Goal: Check status: Check status

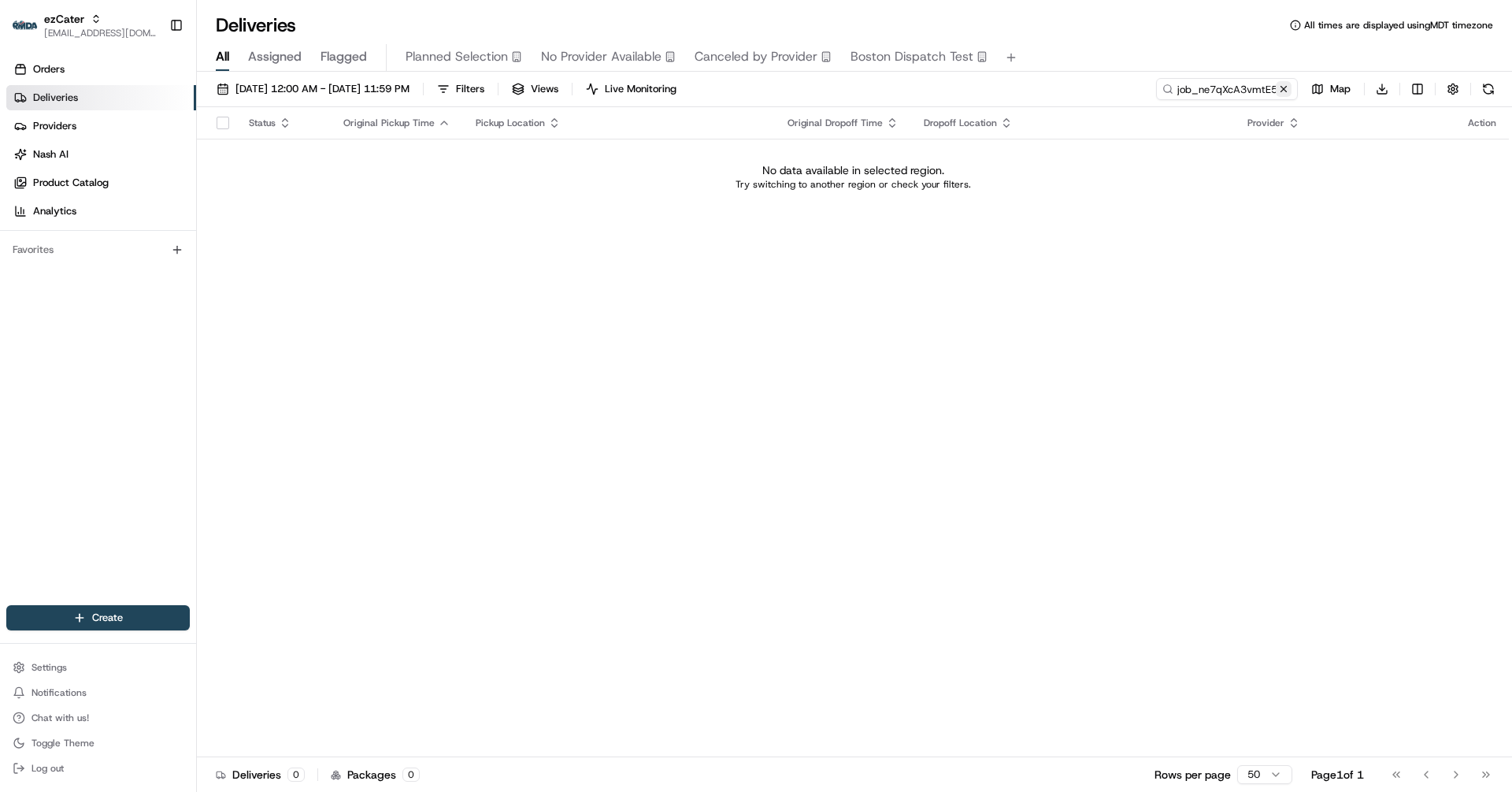
click at [1289, 87] on button at bounding box center [1284, 89] width 16 height 16
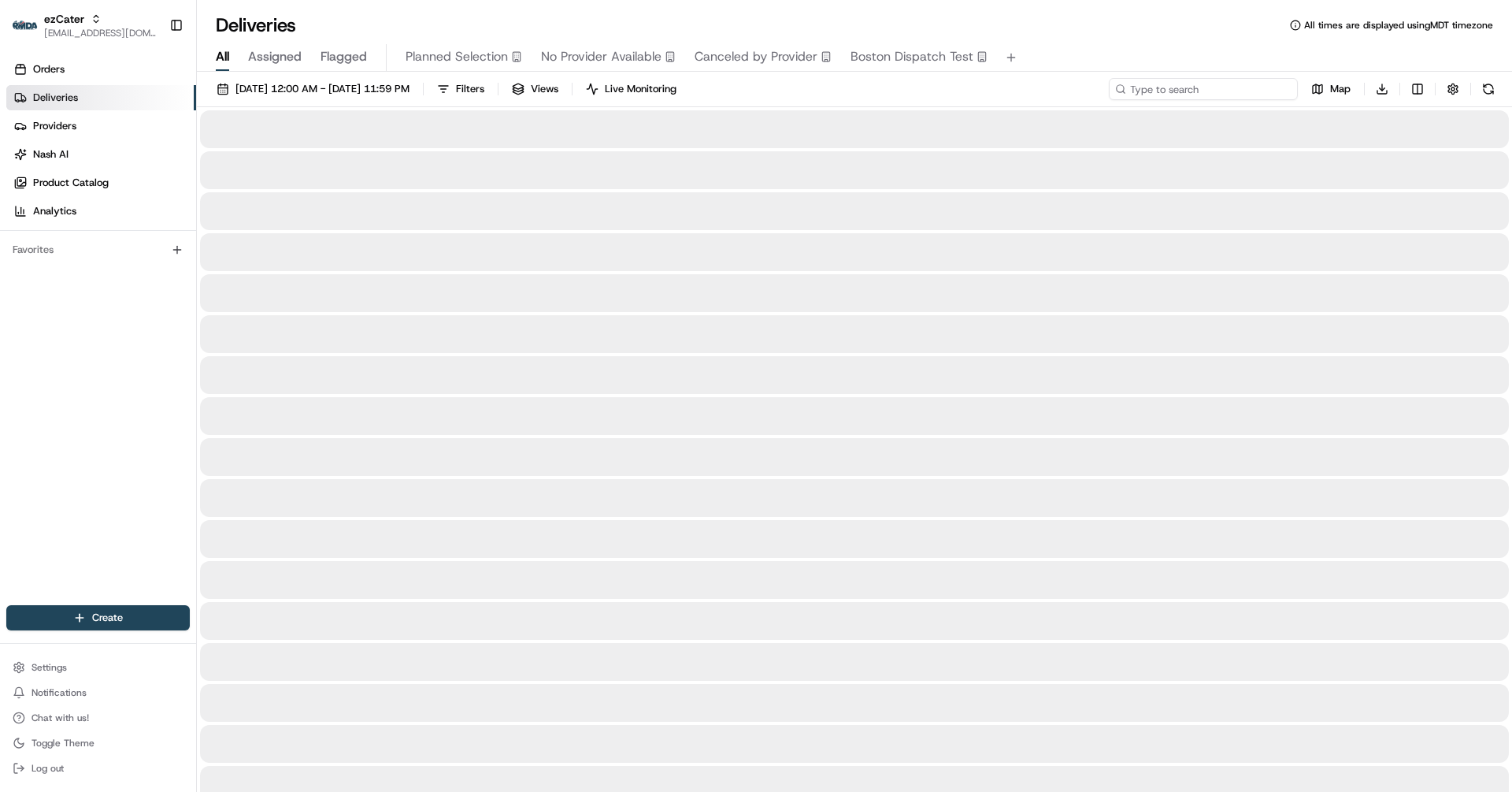
click at [1247, 87] on input at bounding box center [1204, 89] width 189 height 22
paste input "KMY12R"
type input "KMY12R"
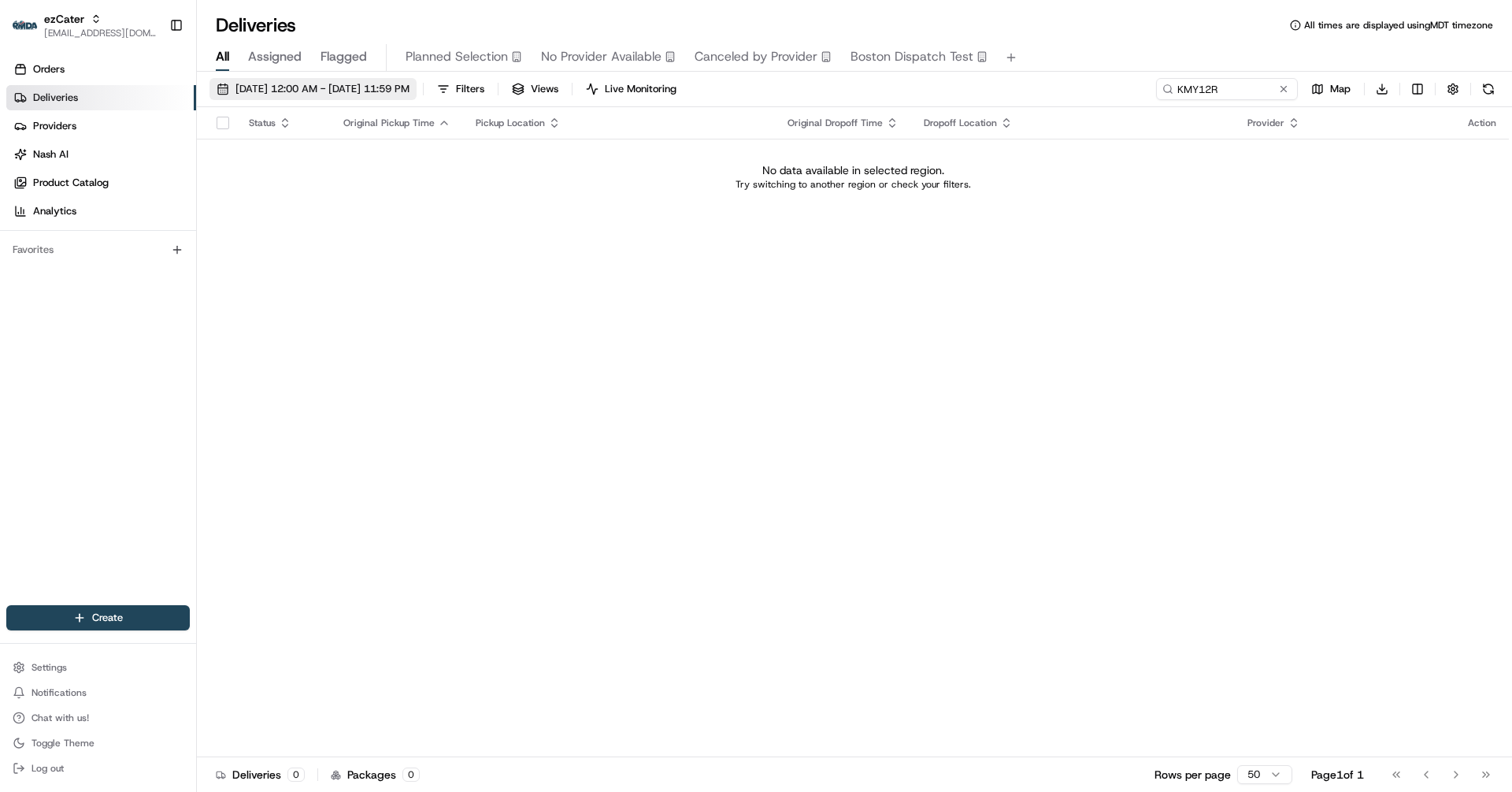
click at [375, 82] on span "[DATE] 12:00 AM - [DATE] 11:59 PM" at bounding box center [323, 89] width 174 height 14
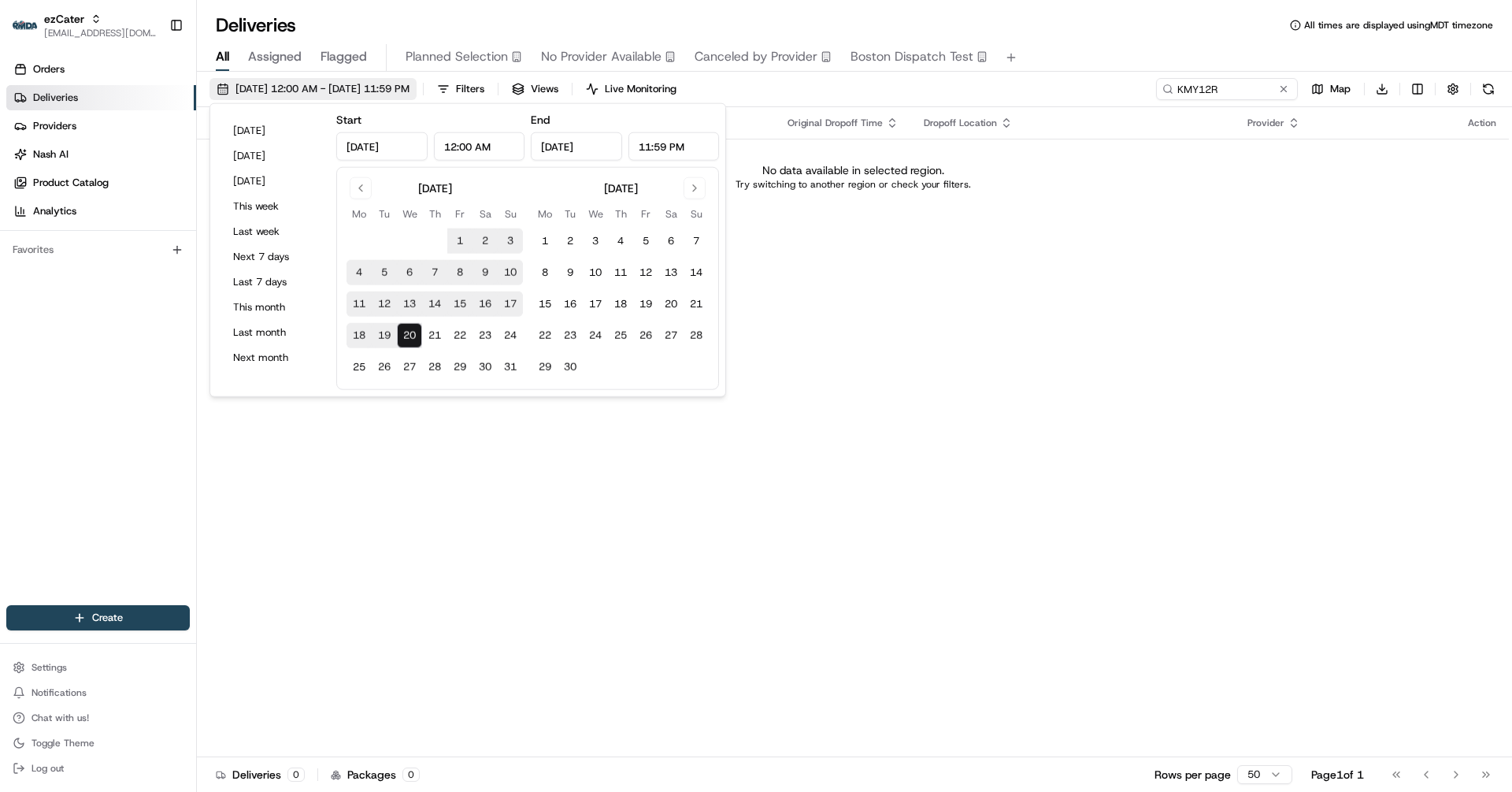
click at [333, 85] on span "[DATE] 12:00 AM - [DATE] 11:59 PM" at bounding box center [323, 89] width 174 height 14
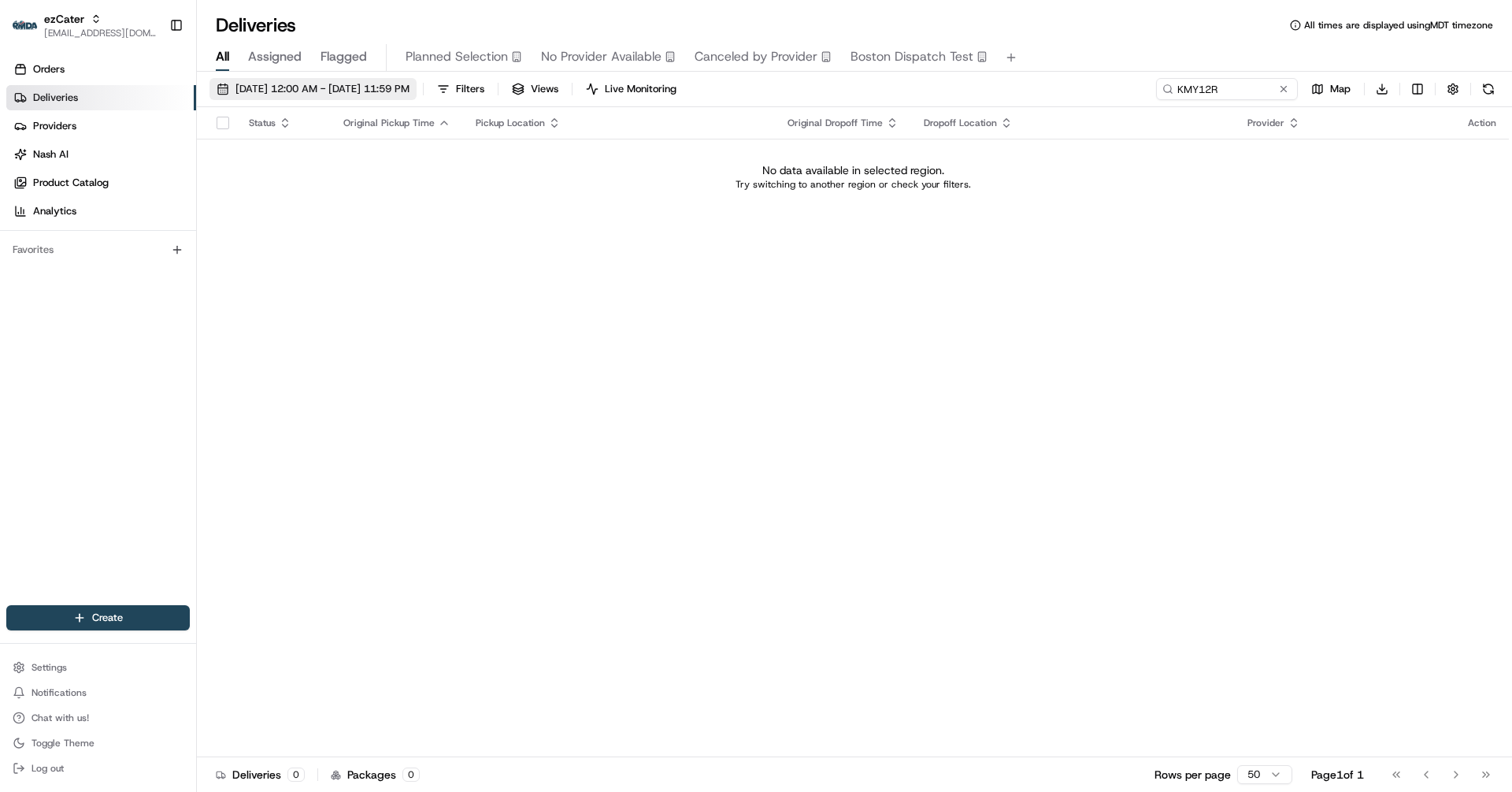
click at [323, 85] on span "[DATE] 12:00 AM - [DATE] 11:59 PM" at bounding box center [323, 89] width 174 height 14
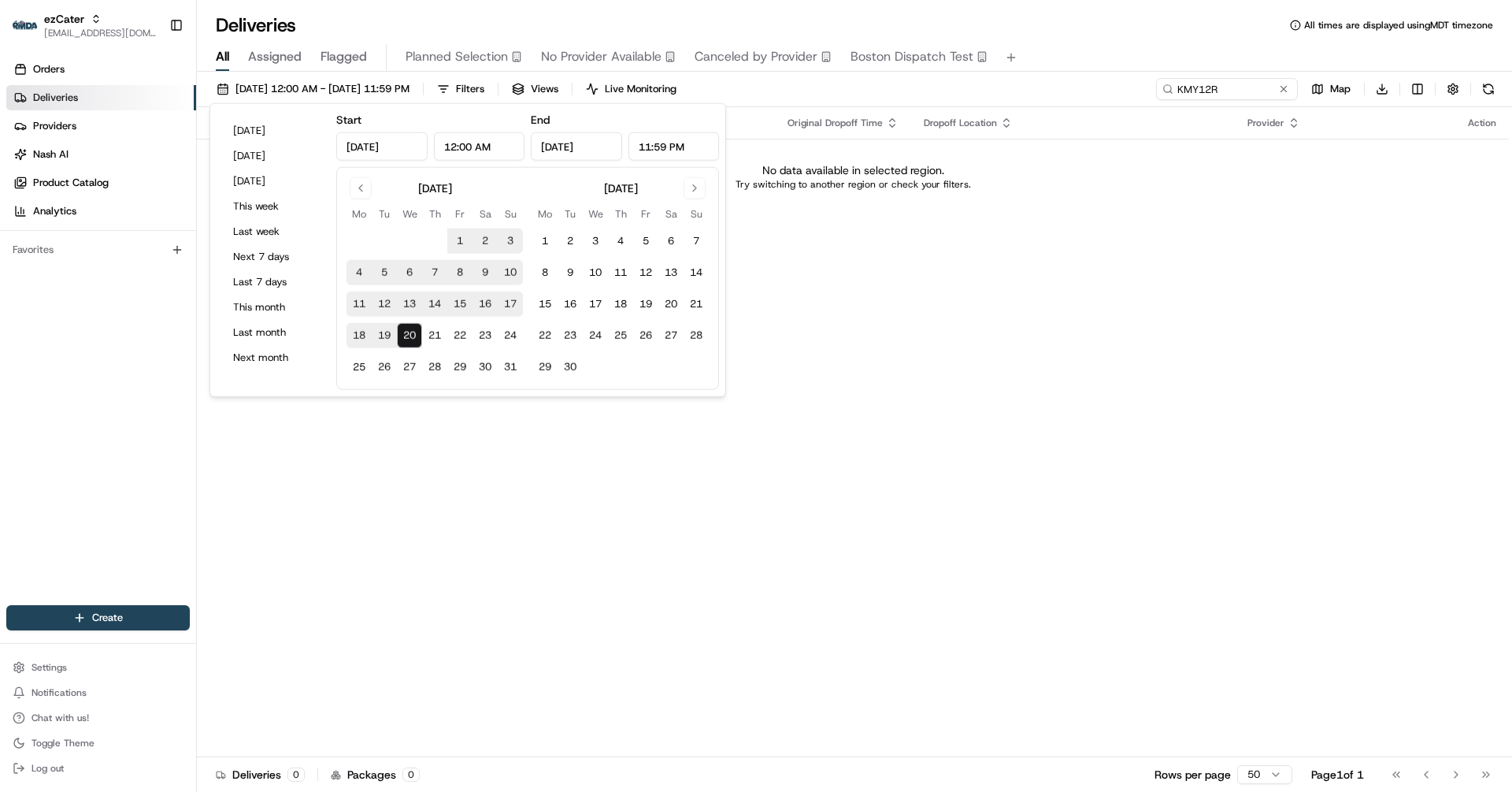
click at [379, 276] on button "5" at bounding box center [385, 273] width 25 height 25
type input "[DATE]"
click at [803, 208] on td "No data available in selected region. Try switching to another region or check …" at bounding box center [853, 176] width 1313 height 75
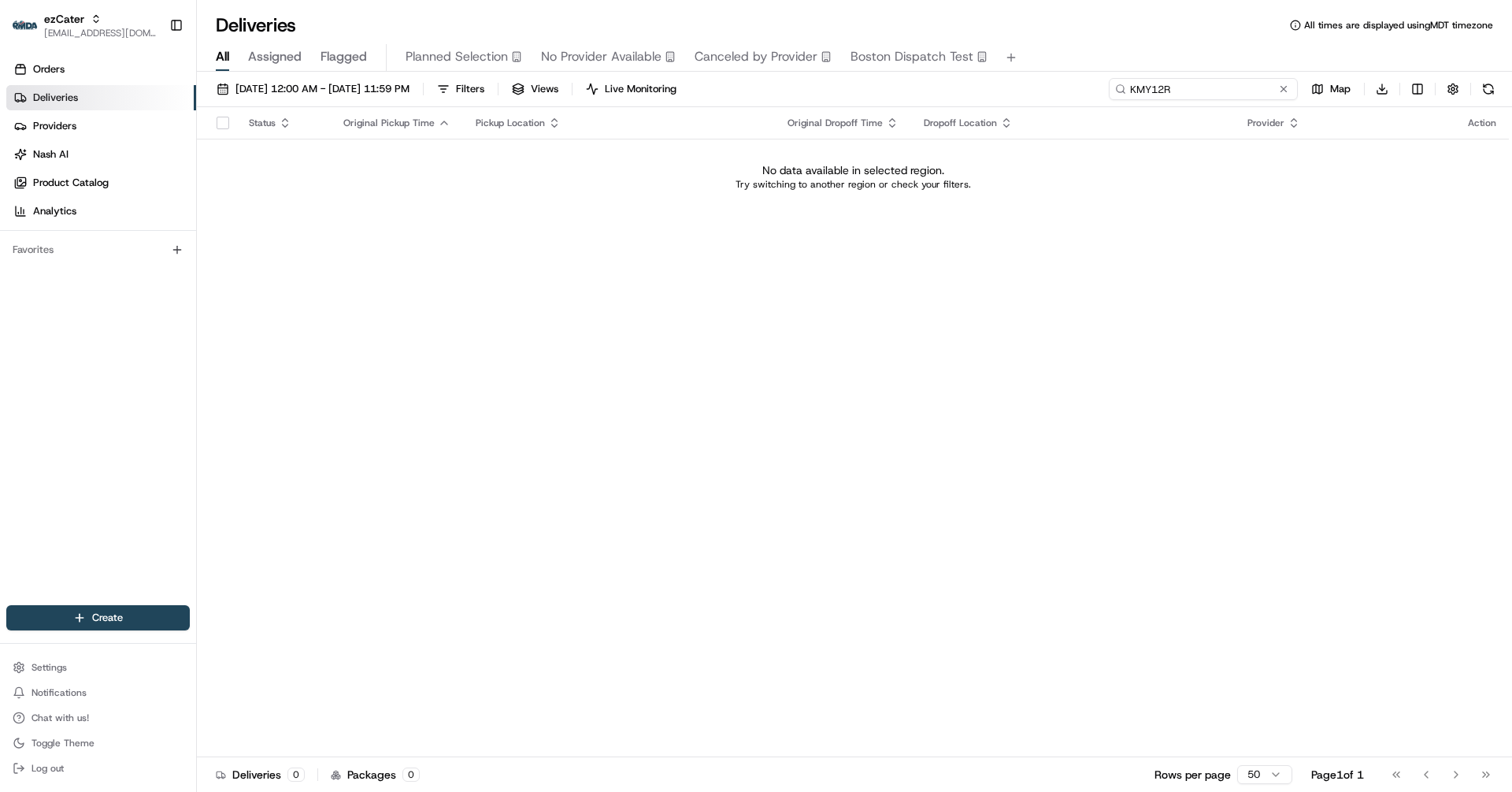
click at [1230, 90] on input "KMY12R" at bounding box center [1204, 89] width 189 height 22
click at [1285, 90] on button at bounding box center [1284, 89] width 16 height 16
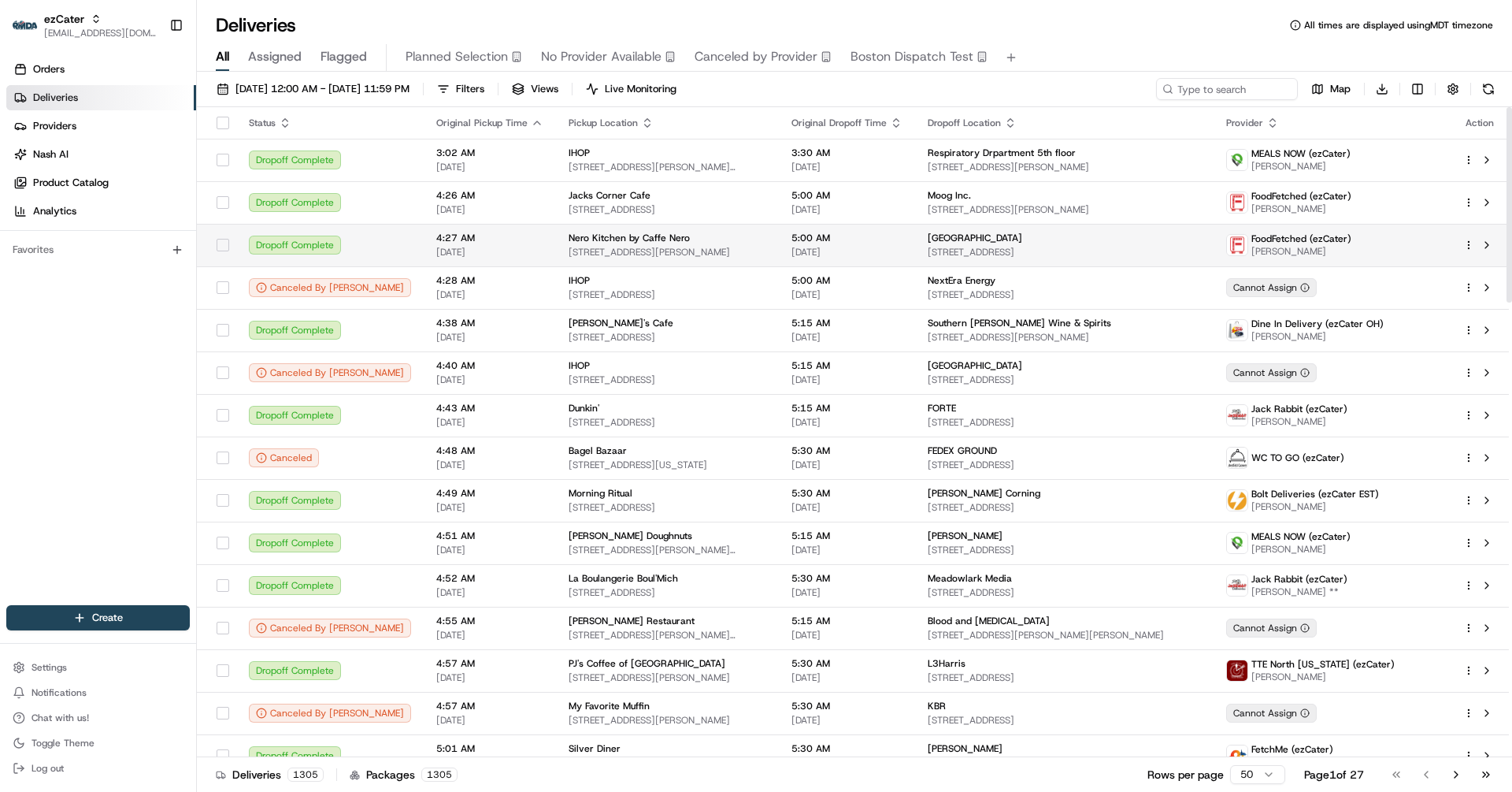
click at [561, 262] on td "Nero Kitchen by Caffe [PERSON_NAME] [STREET_ADDRESS][PERSON_NAME]" at bounding box center [668, 245] width 223 height 42
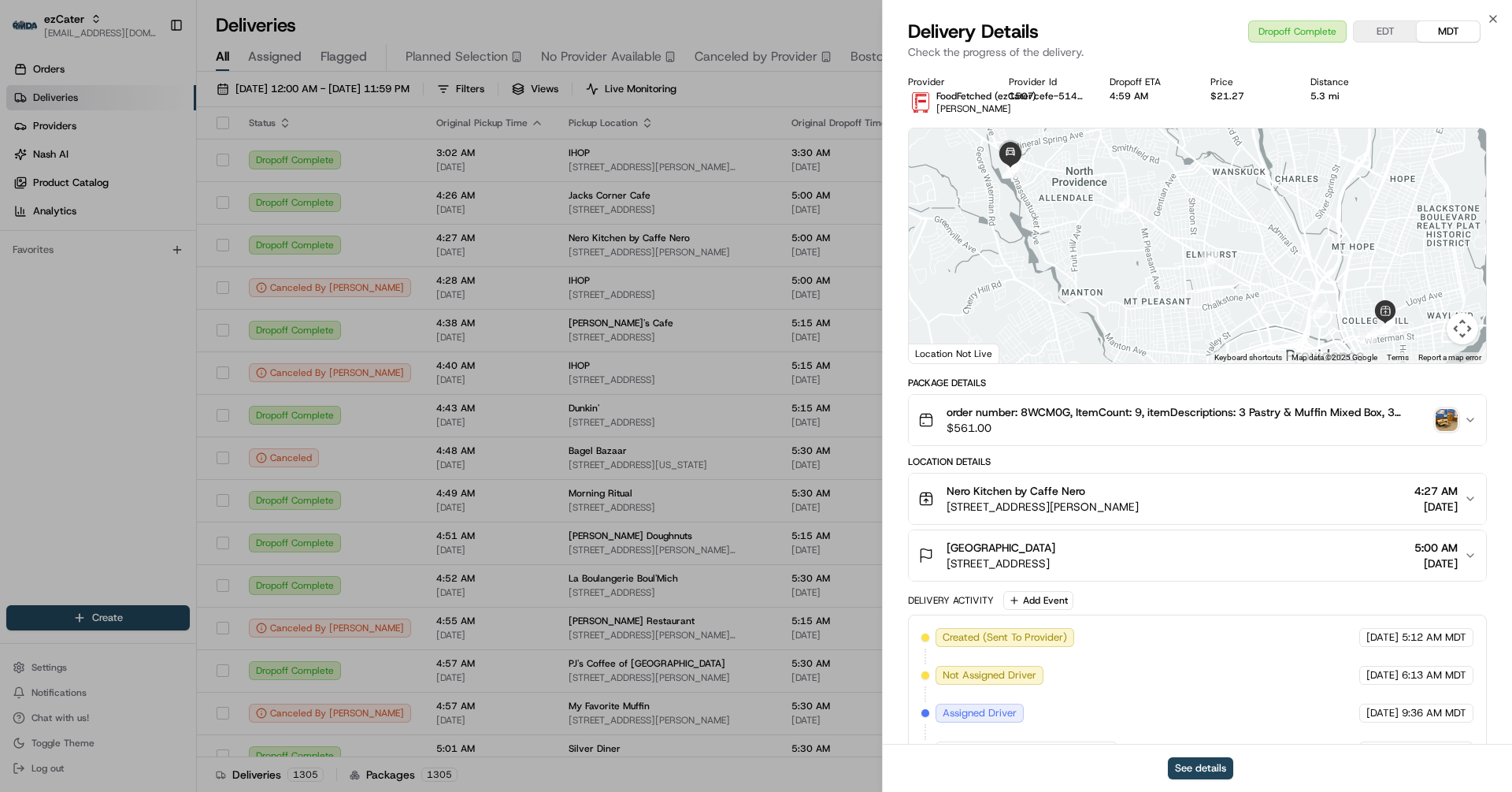
click at [1043, 407] on span "order number: 8WCM0G, ItemCount: 9, itemDescriptions: 3 Pastry & Muffin Mixed B…" at bounding box center [1187, 412] width 483 height 16
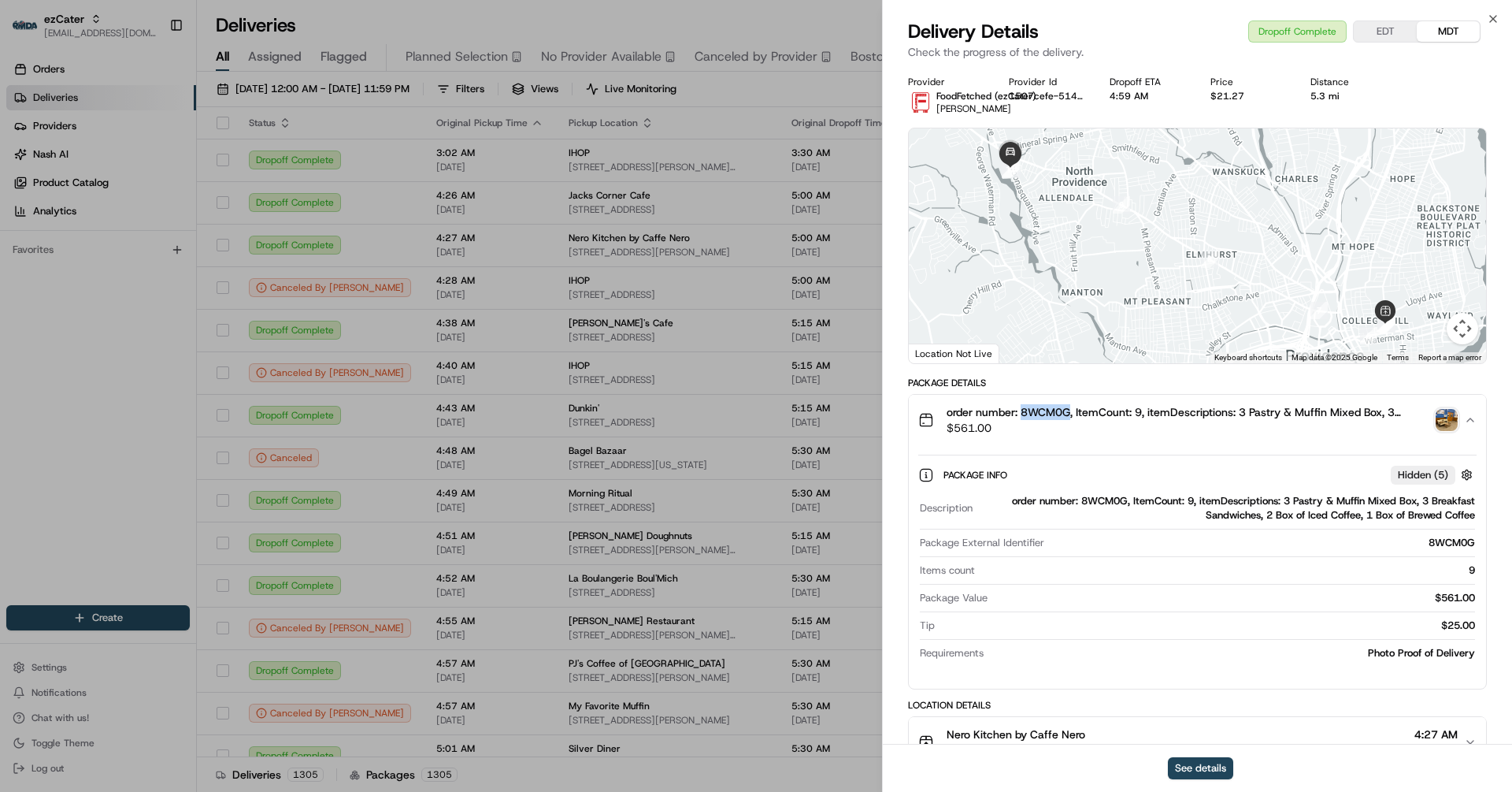
click at [1043, 407] on span "order number: 8WCM0G, ItemCount: 9, itemDescriptions: 3 Pastry & Muffin Mixed B…" at bounding box center [1187, 412] width 483 height 16
copy span "8WCM0G"
click at [1493, 15] on icon "button" at bounding box center [1493, 19] width 13 height 13
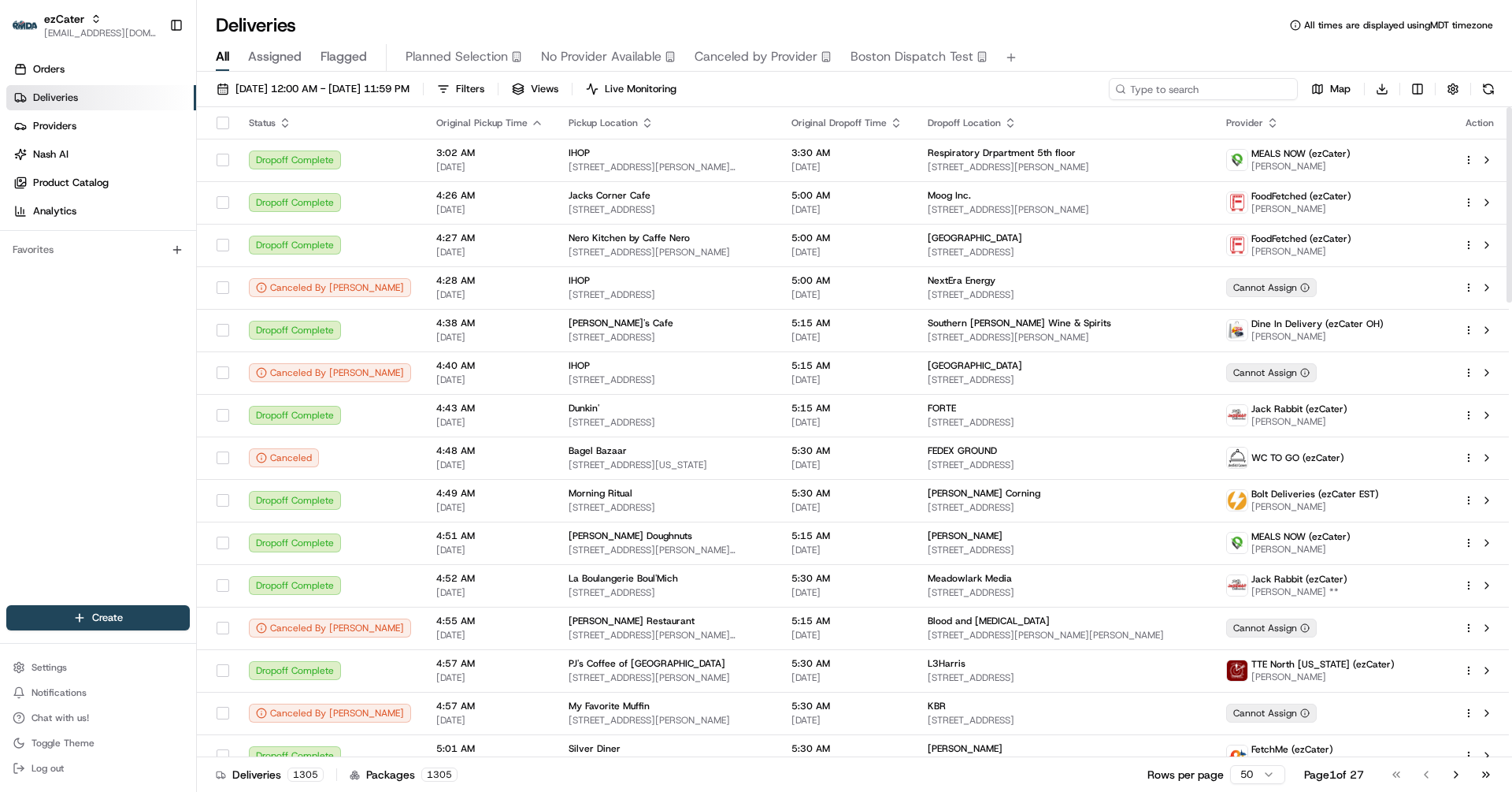
click at [1213, 98] on input at bounding box center [1204, 89] width 189 height 22
paste input "8WCM0G"
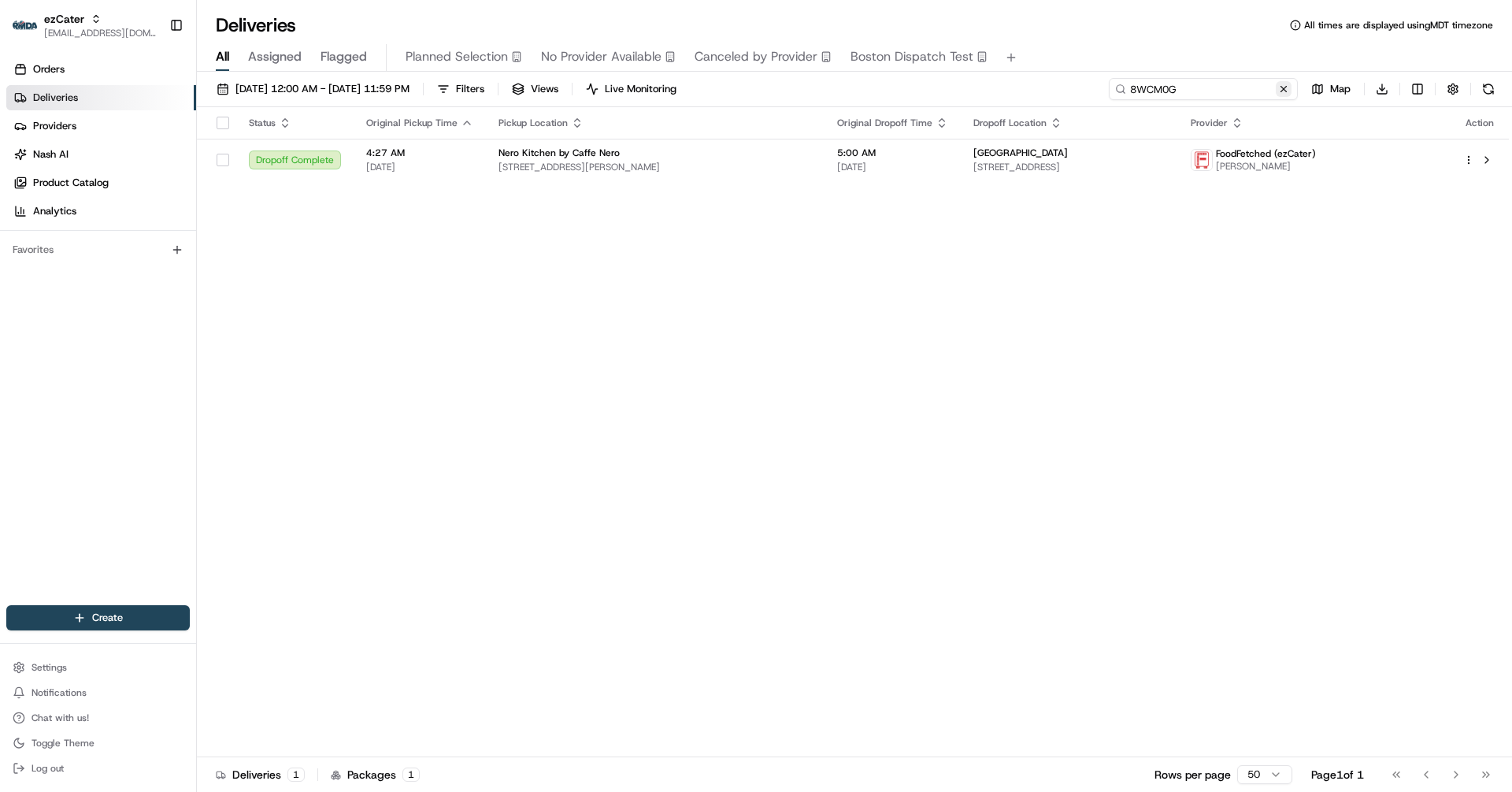
type input "8WCM0G"
click at [1285, 89] on button at bounding box center [1284, 89] width 16 height 16
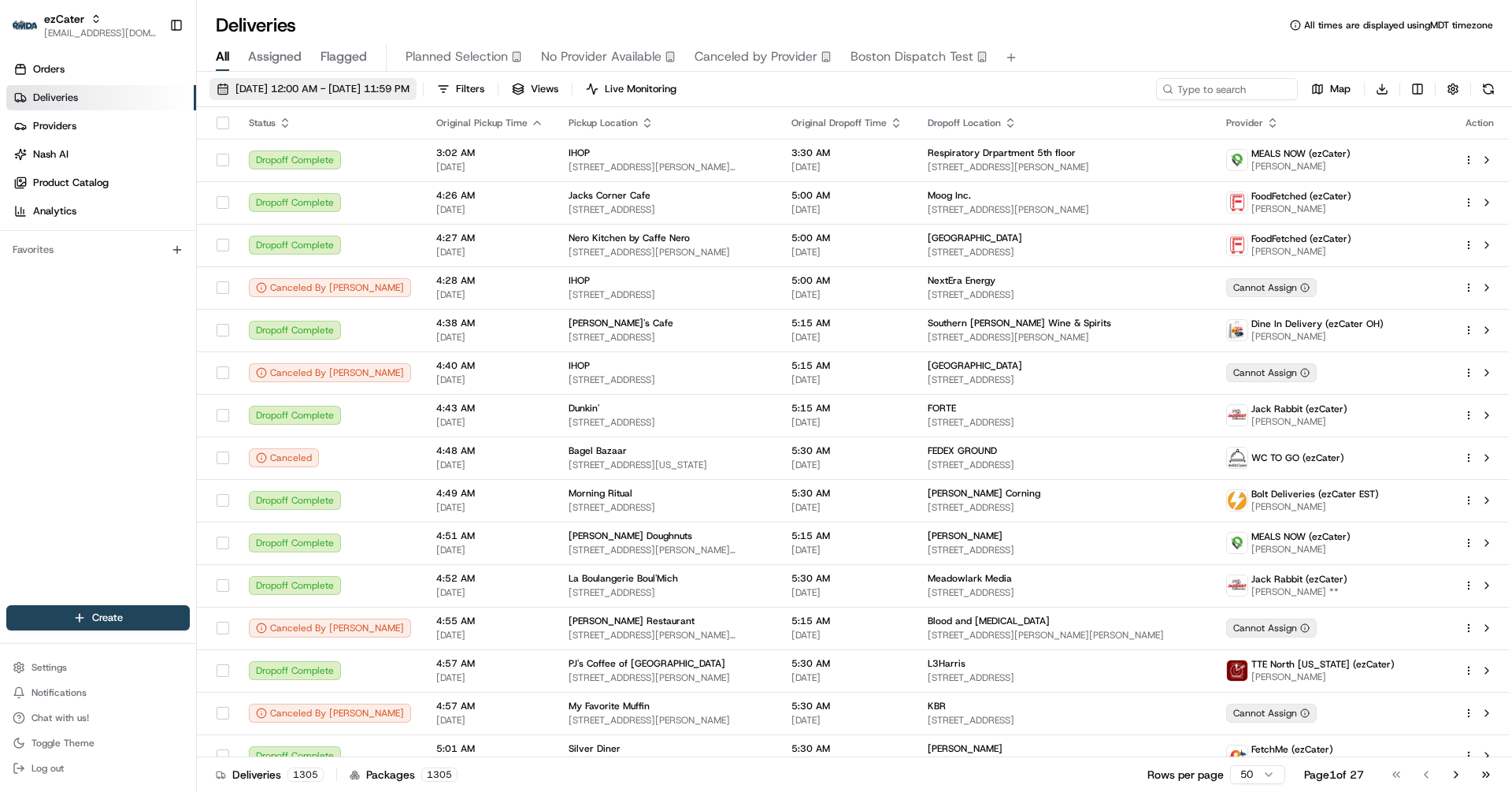
click at [314, 80] on button "[DATE] 12:00 AM - [DATE] 11:59 PM" at bounding box center [313, 89] width 207 height 22
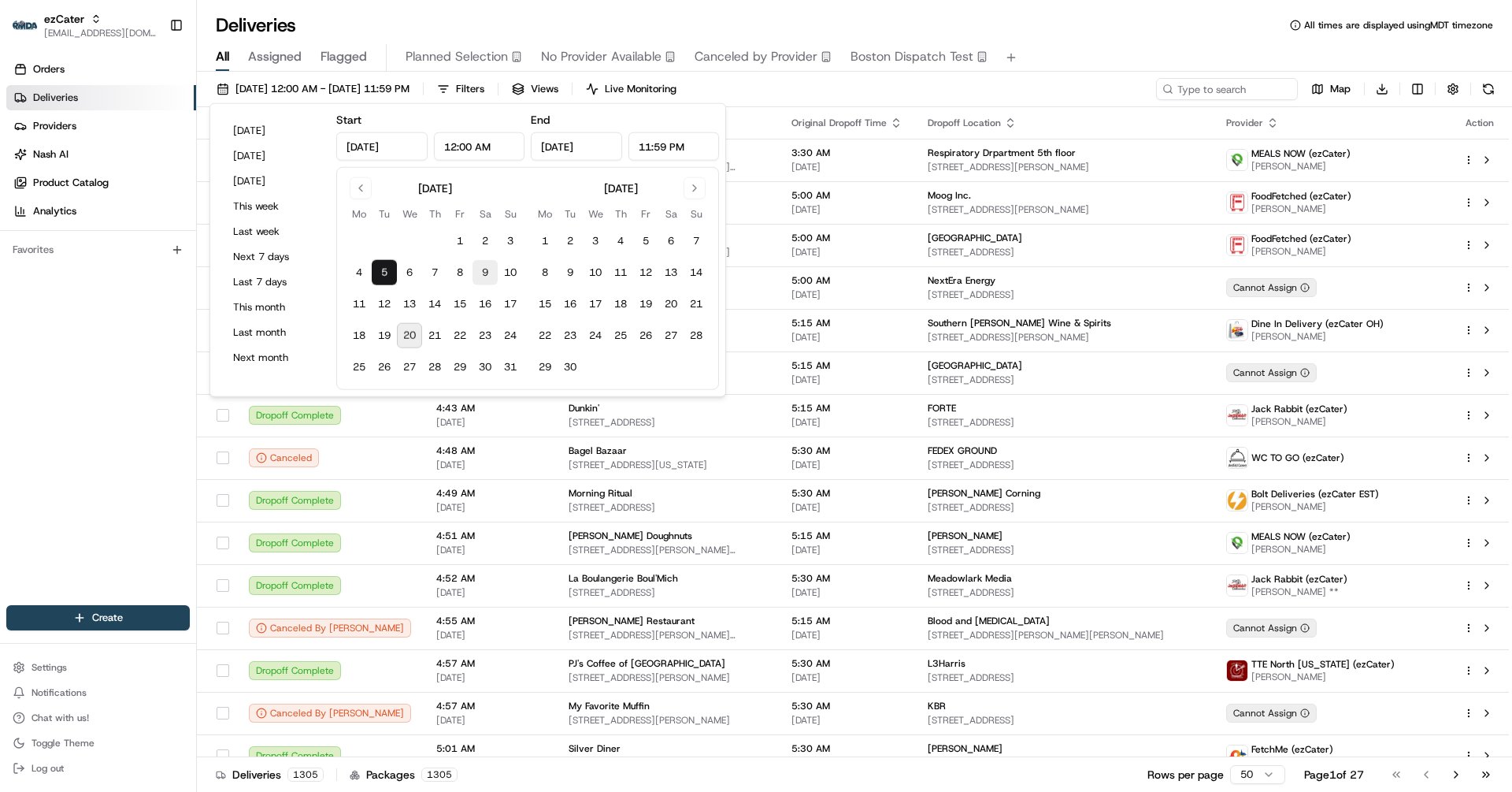
click at [490, 266] on button "9" at bounding box center [485, 273] width 25 height 25
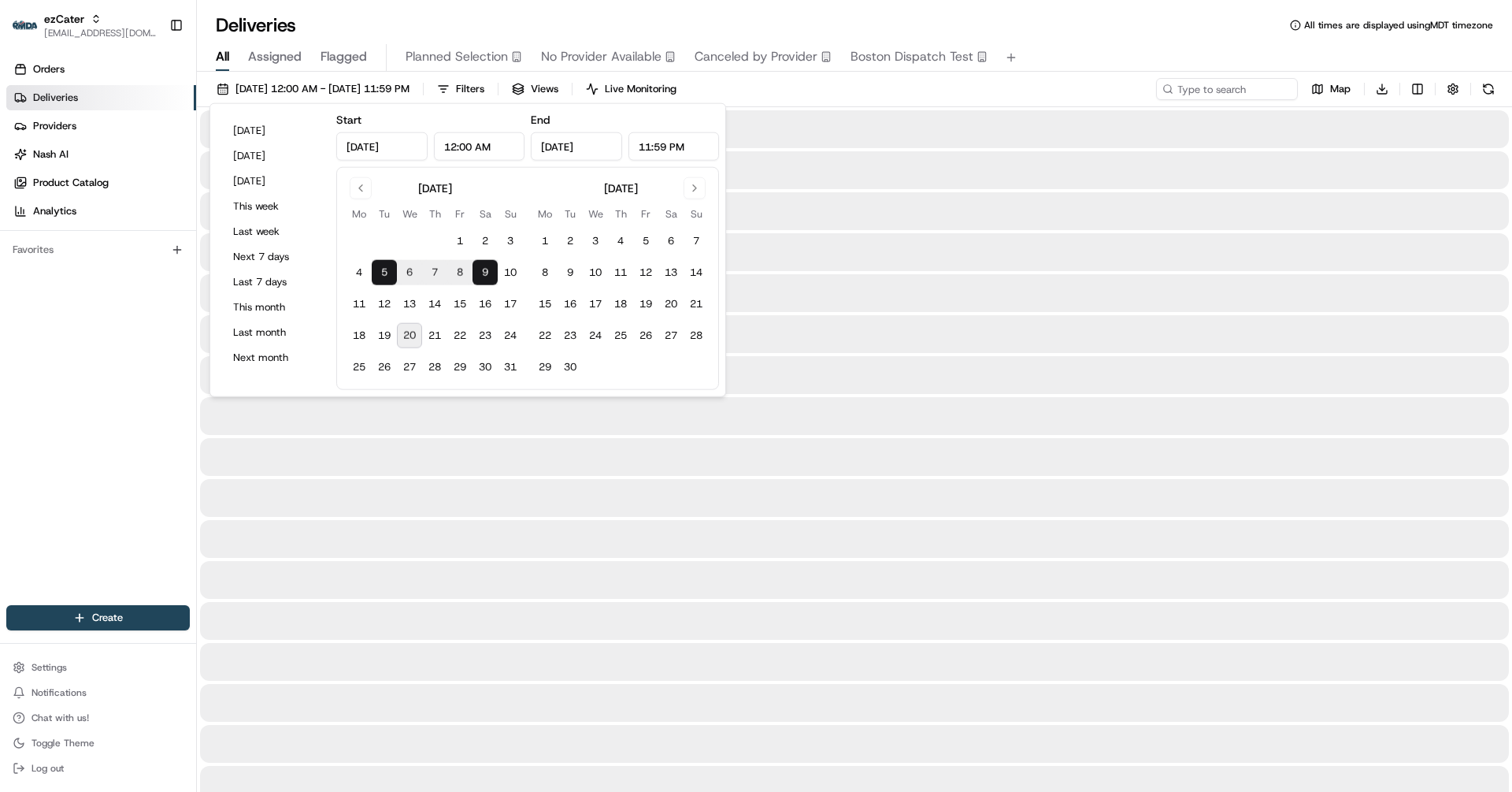
type input "[DATE]"
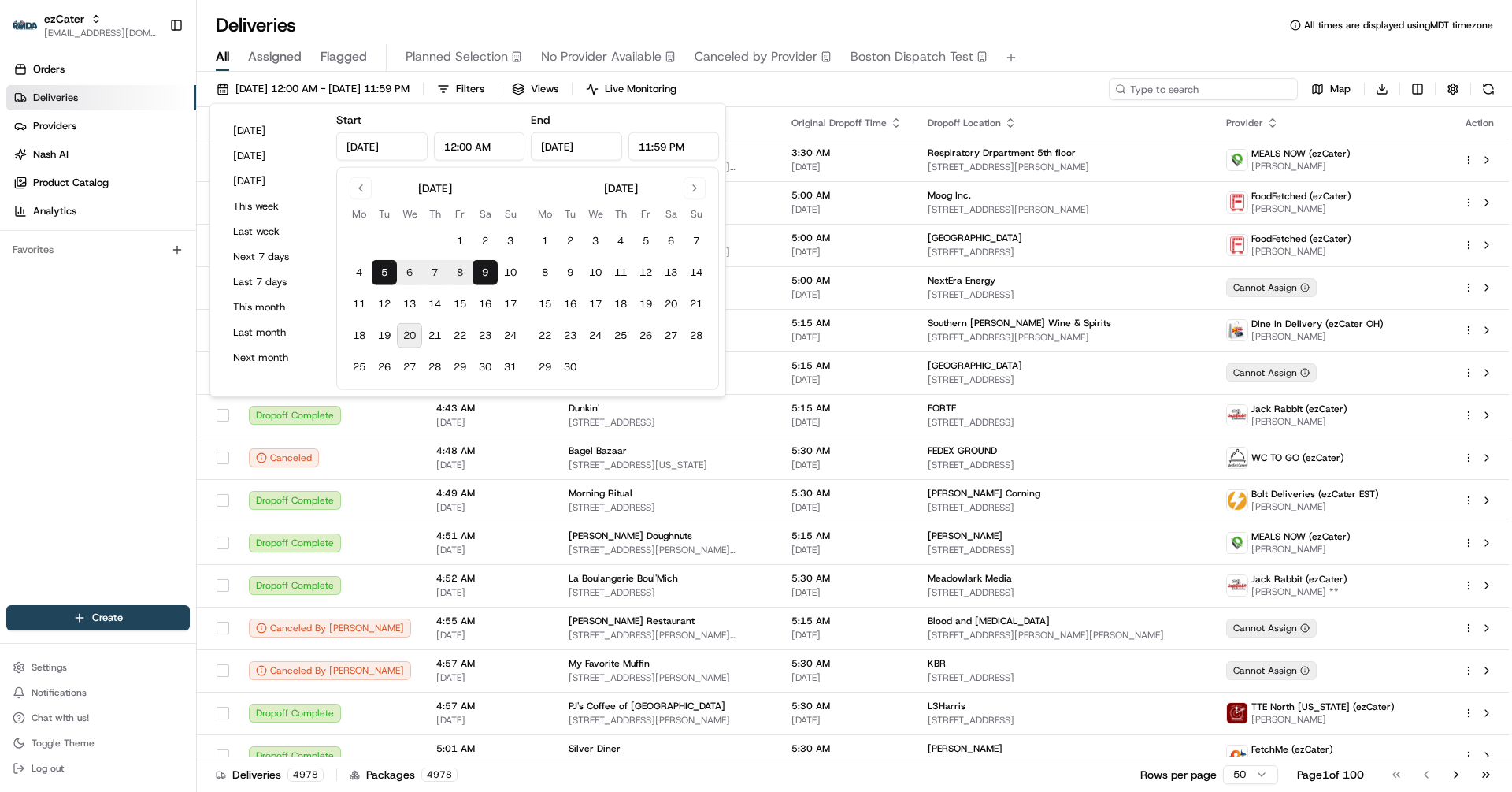
click at [1196, 88] on input at bounding box center [1204, 89] width 189 height 22
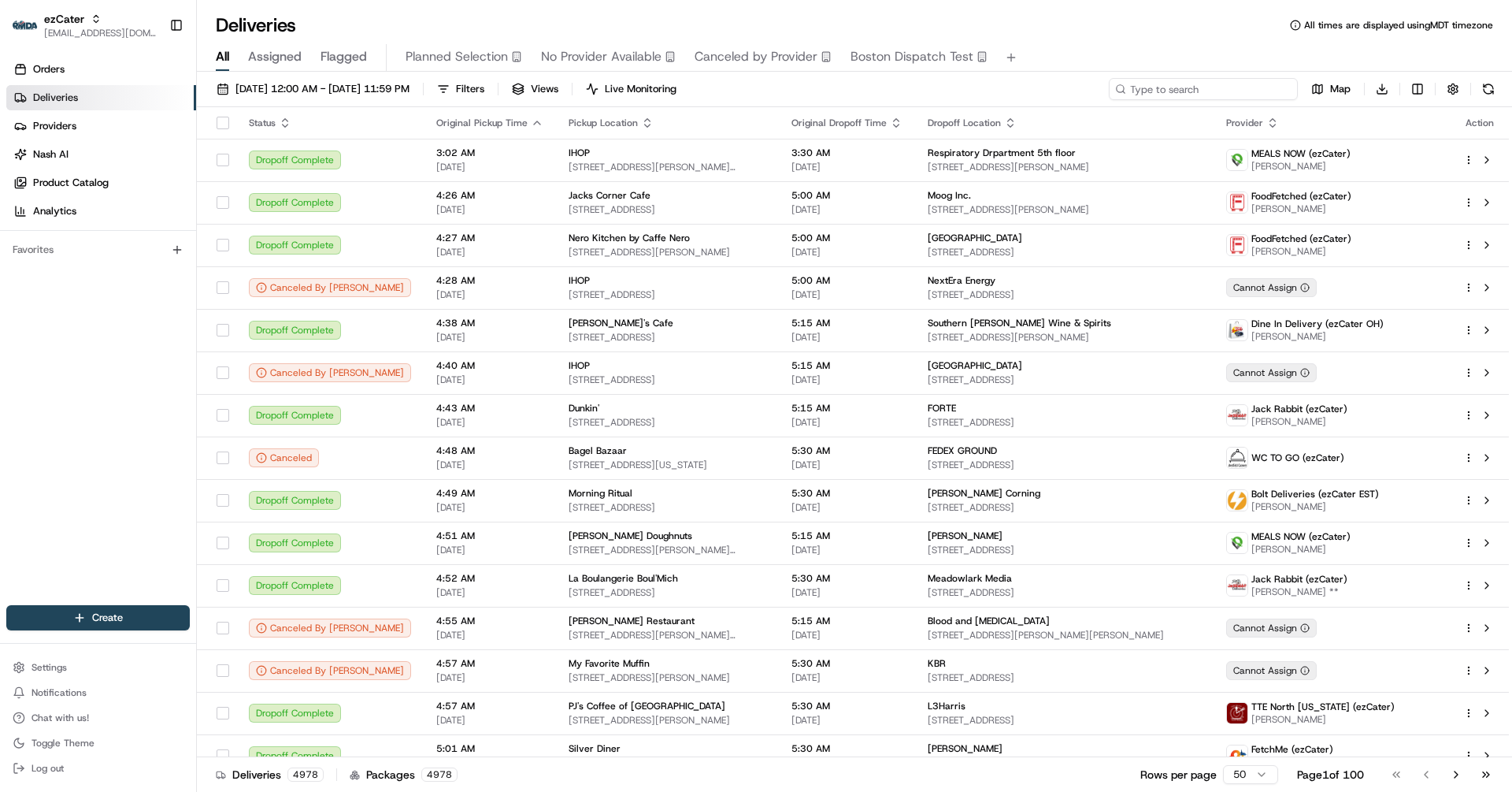
paste input "WTUVAW"
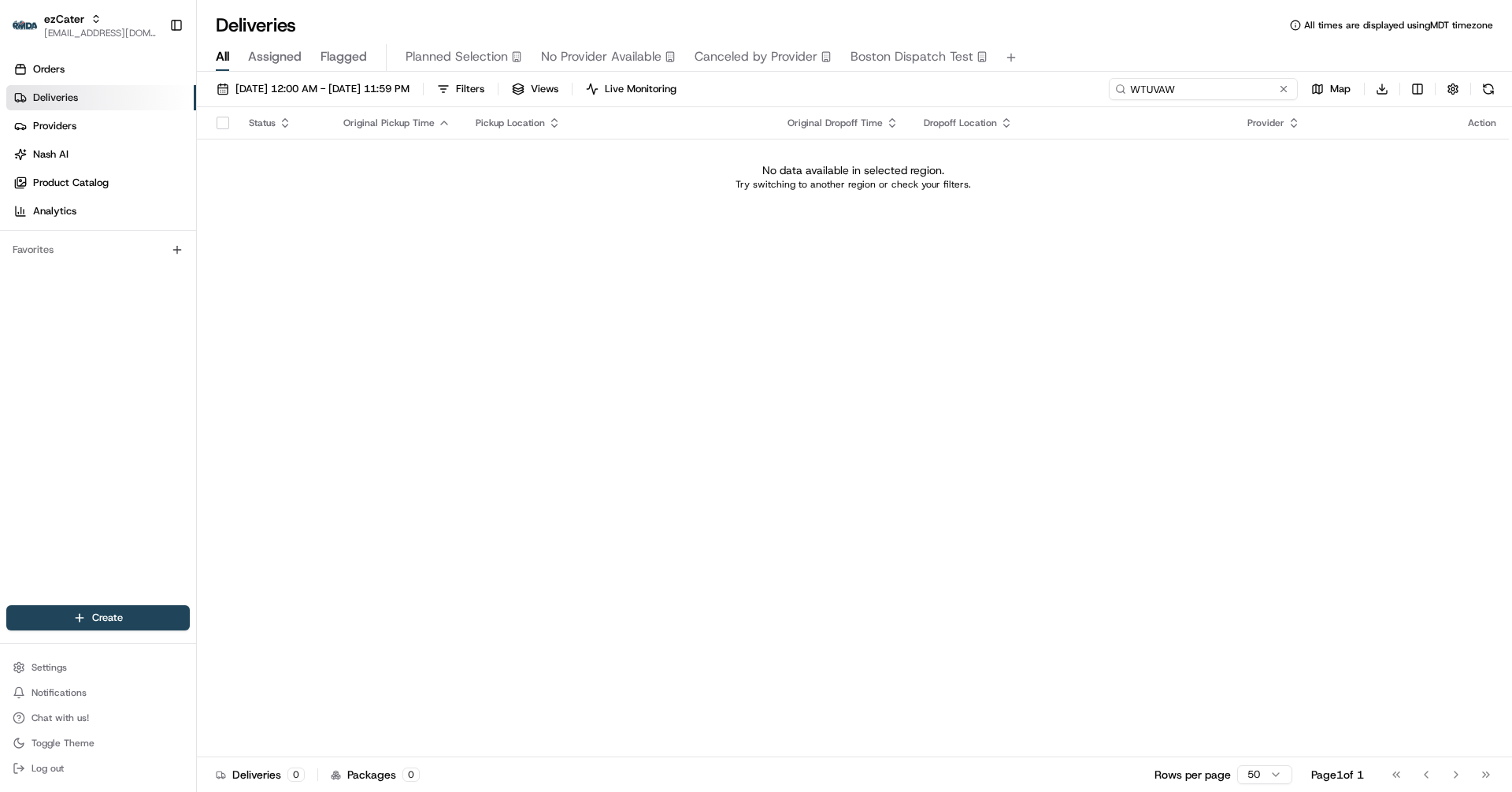
type input "WTUVAW"
click at [347, 91] on span "[DATE] 12:00 AM - [DATE] 11:59 PM" at bounding box center [323, 89] width 174 height 14
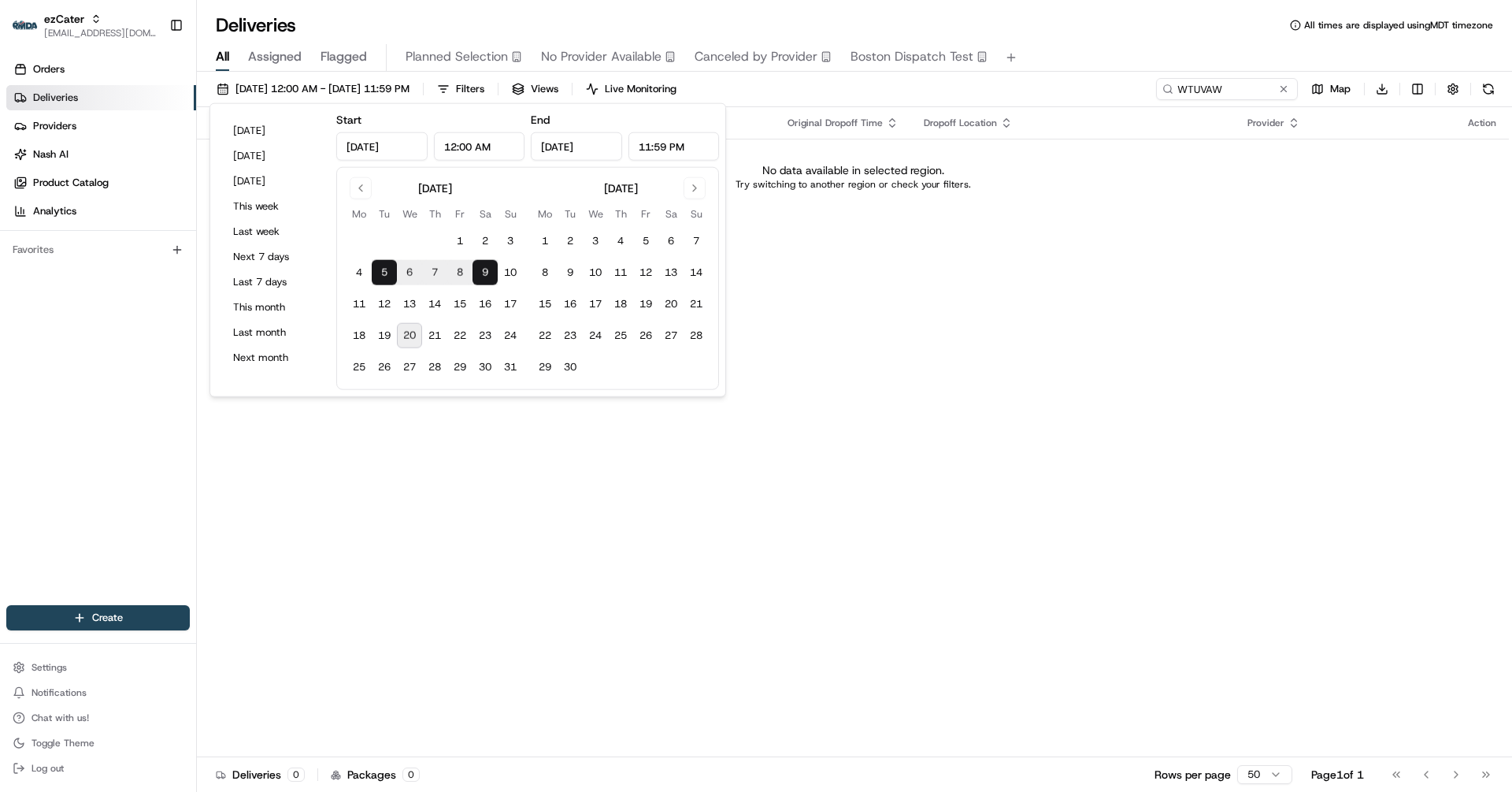
click at [480, 274] on button "9" at bounding box center [485, 273] width 25 height 25
type input "[DATE]"
